Goal: Information Seeking & Learning: Learn about a topic

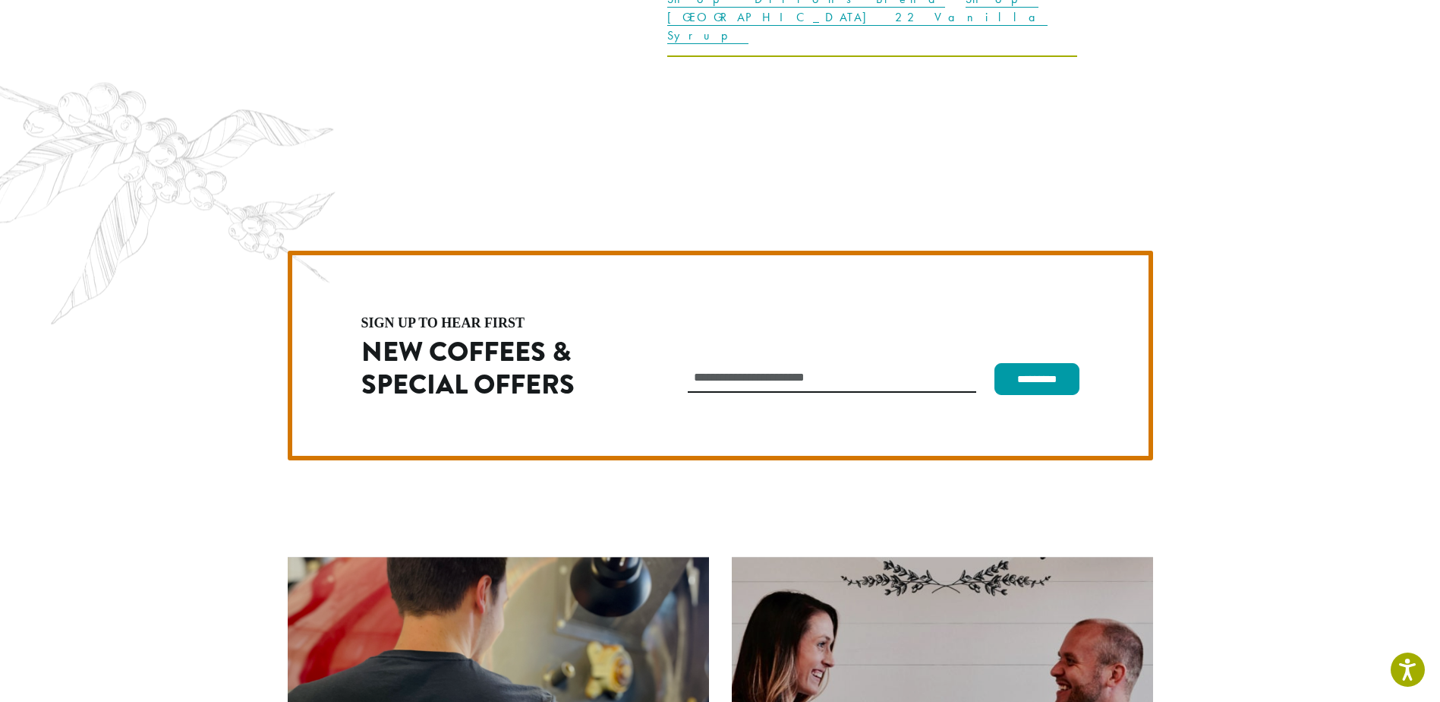
scroll to position [4290, 0]
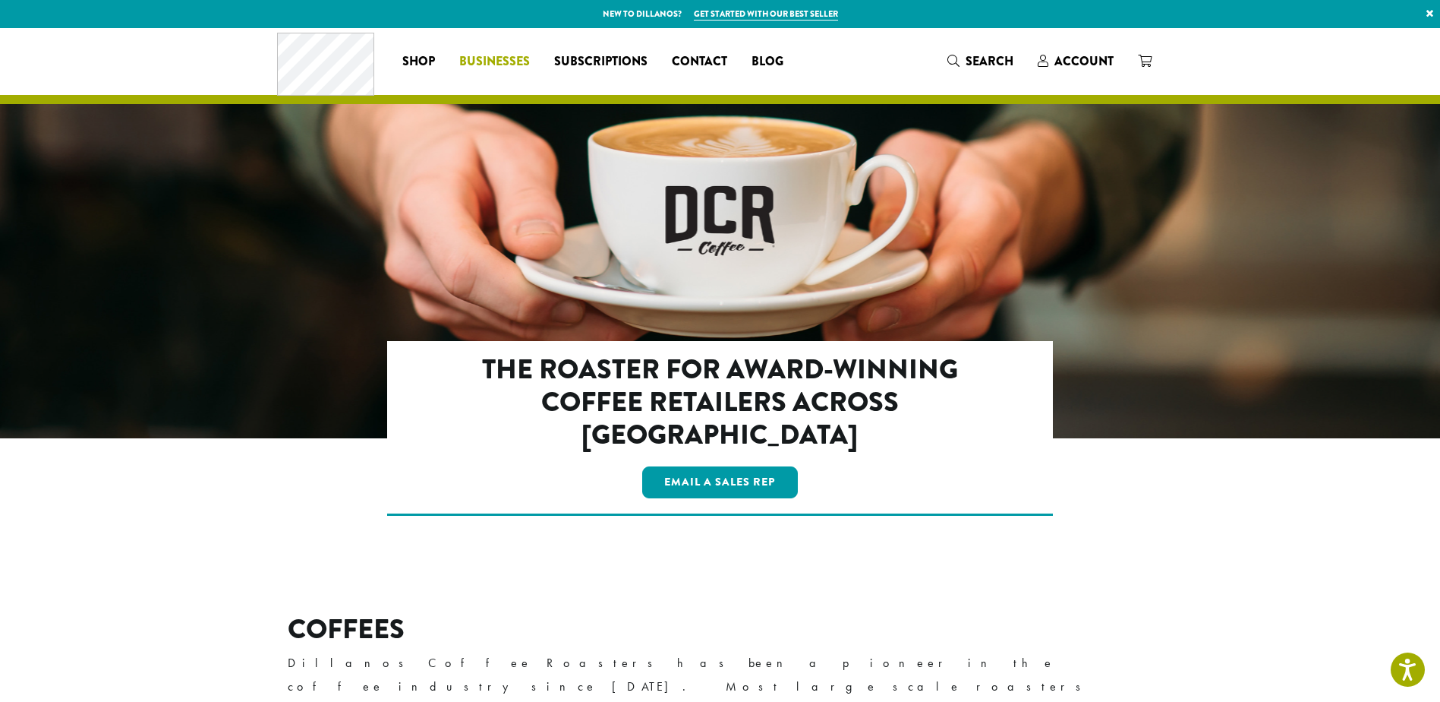
click at [512, 58] on span "Businesses" at bounding box center [494, 61] width 71 height 19
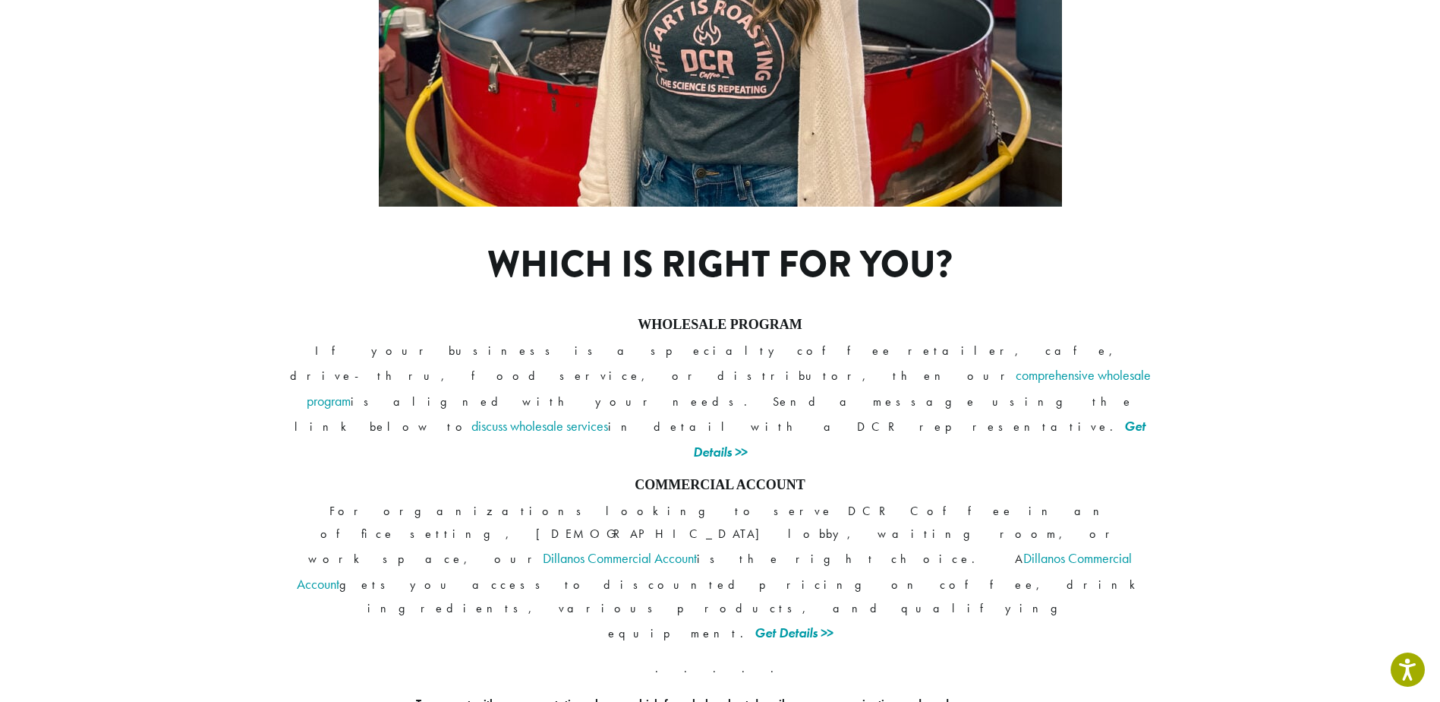
scroll to position [1067, 0]
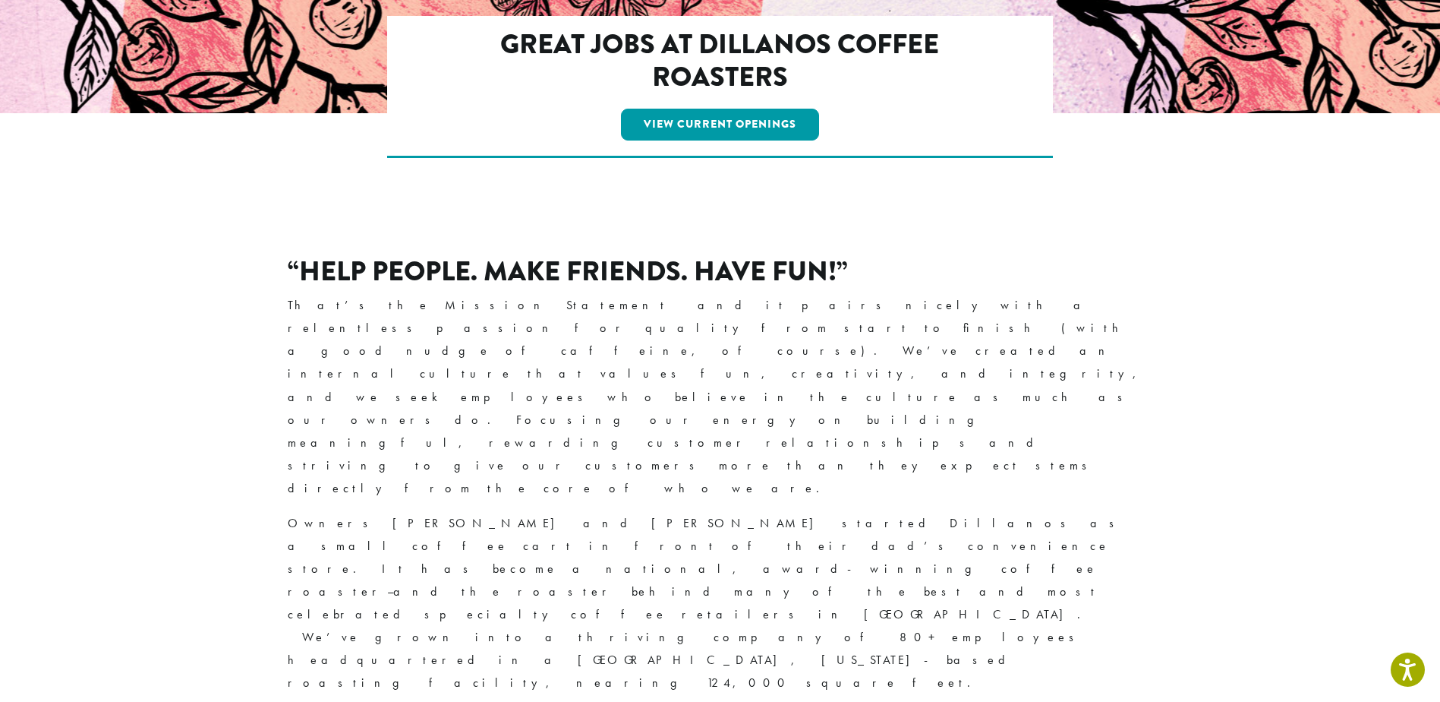
scroll to position [152, 0]
